Goal: Register for event/course

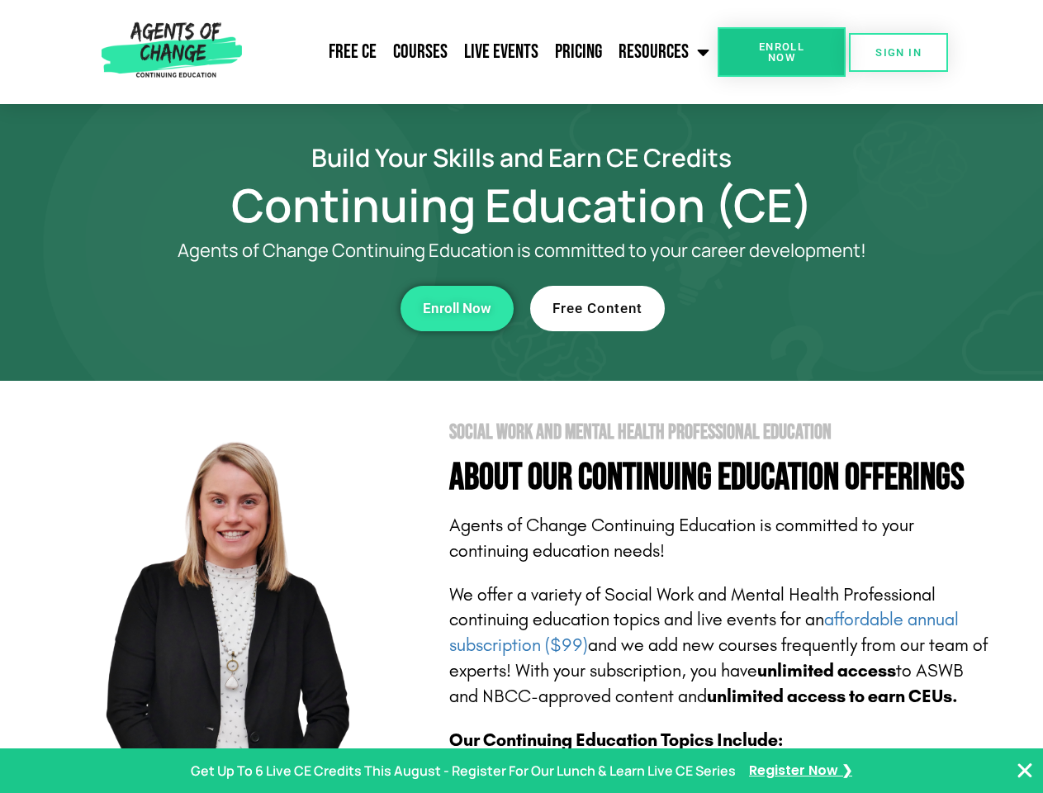
click at [521, 397] on section "Social Work and Mental Health Professional Education About Our Continuing Educa…" at bounding box center [521, 728] width 1043 height 694
click at [781, 52] on span "Enroll Now" at bounding box center [781, 51] width 75 height 21
click at [899, 52] on span "SIGN IN" at bounding box center [899, 52] width 46 height 11
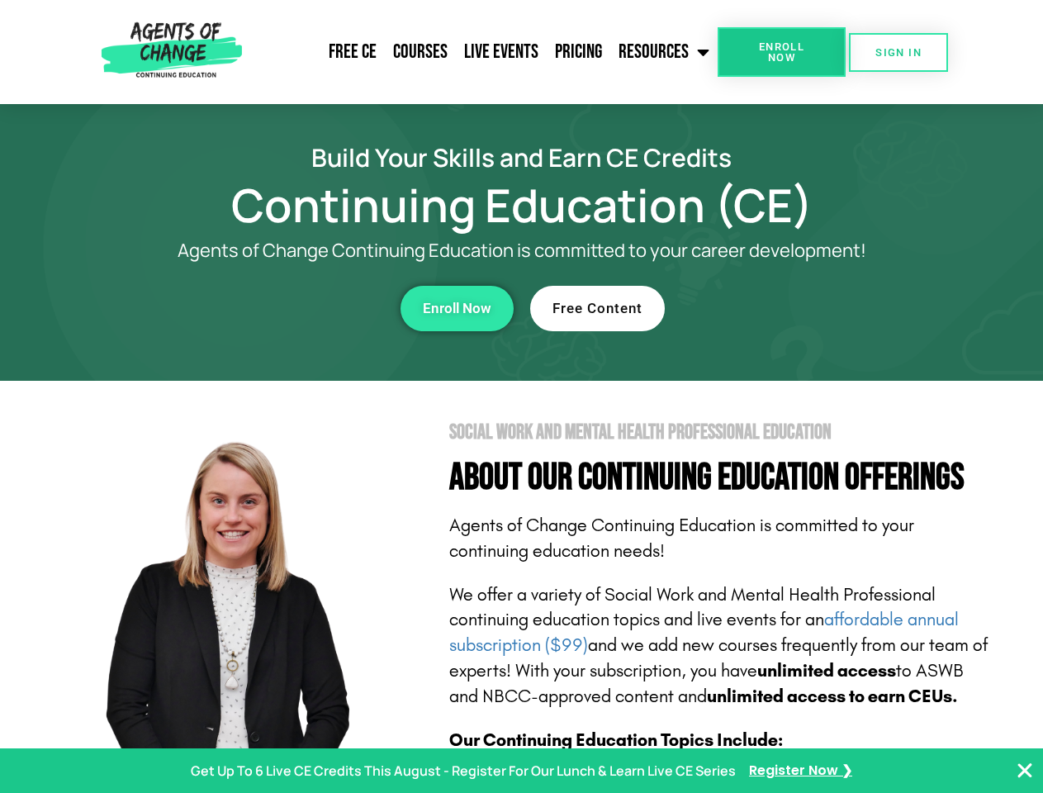
click at [287, 308] on div "Enroll Now" at bounding box center [286, 308] width 454 height 45
click at [457, 308] on span "Enroll Now" at bounding box center [457, 309] width 69 height 14
